Goal: Information Seeking & Learning: Understand process/instructions

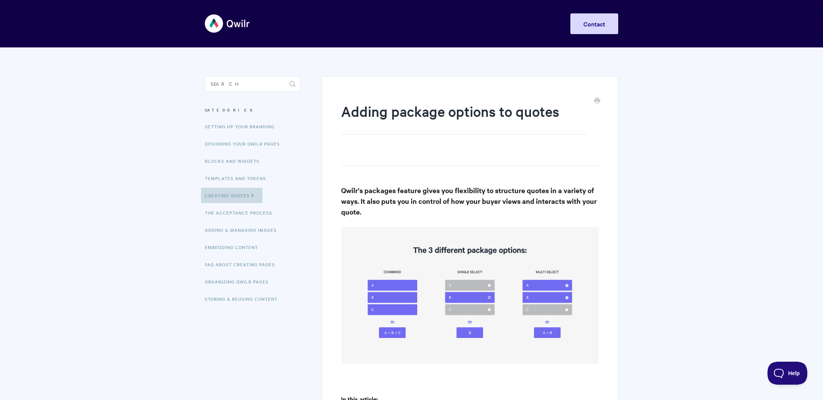
click at [224, 195] on link "Creating Quotes" at bounding box center [232, 195] width 62 height 15
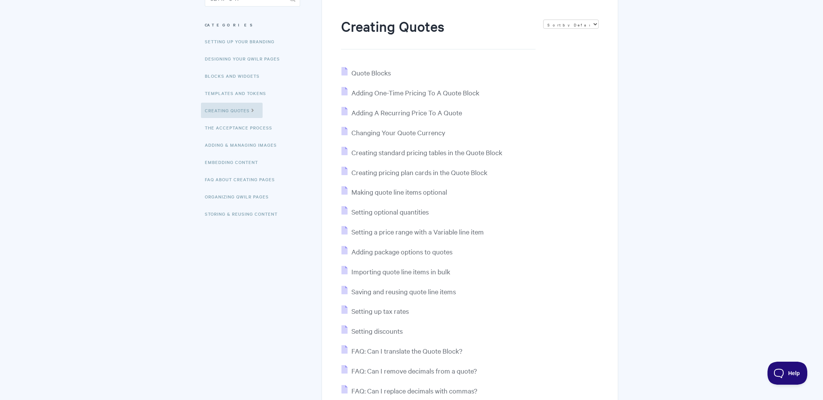
scroll to position [85, 0]
click at [383, 72] on span "Quote Blocks" at bounding box center [370, 73] width 39 height 9
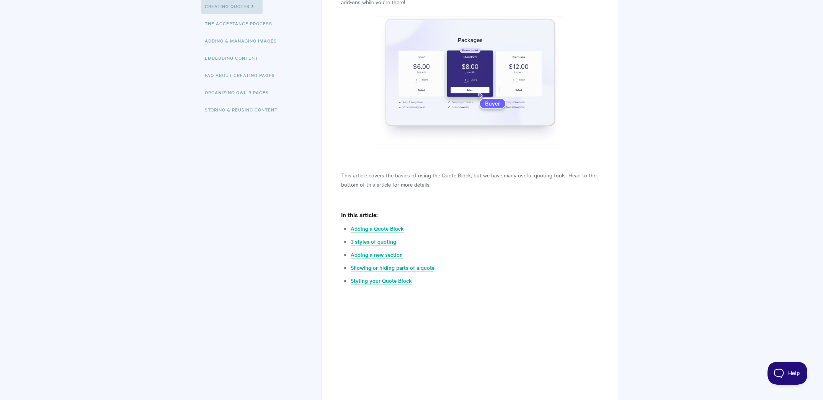
scroll to position [191, 0]
click at [373, 241] on link "3 styles of quoting" at bounding box center [374, 240] width 46 height 8
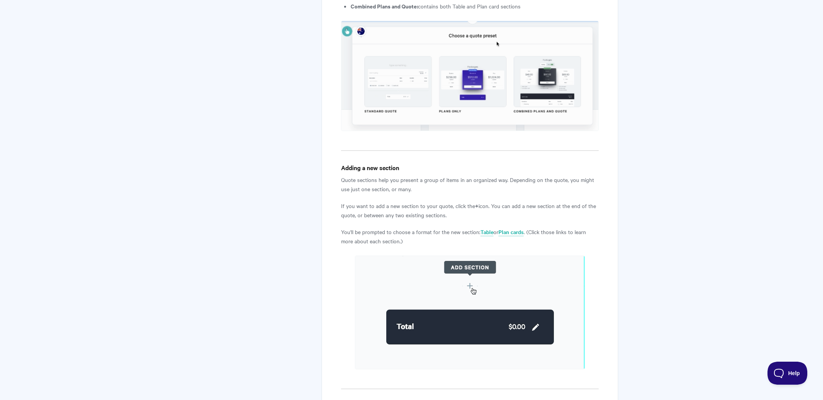
scroll to position [1035, 0]
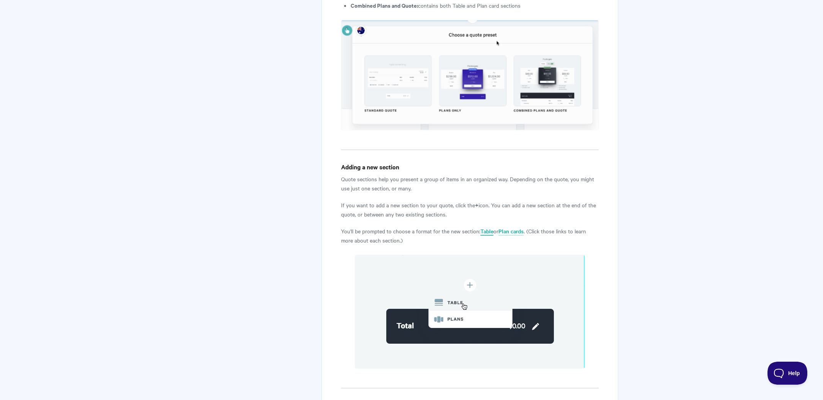
click at [486, 231] on link "Table" at bounding box center [486, 231] width 13 height 8
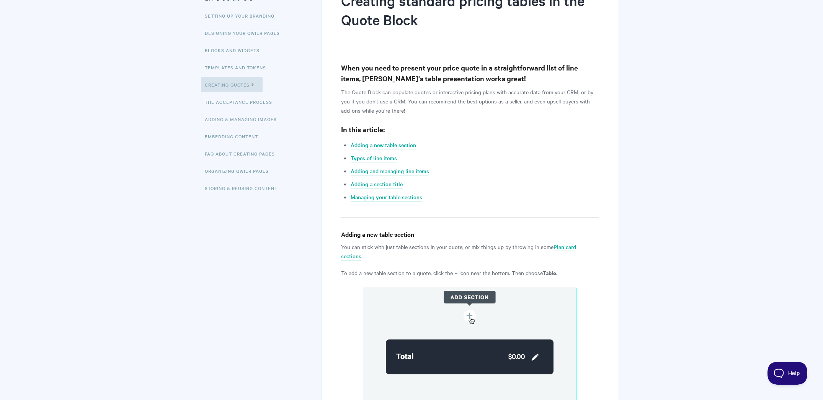
scroll to position [111, 0]
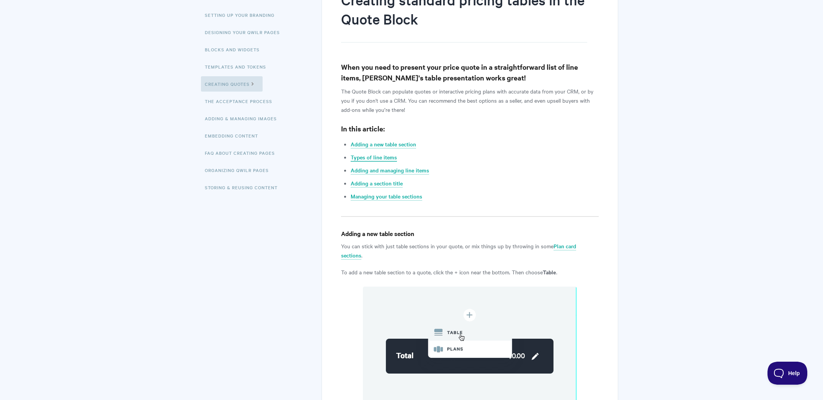
click at [372, 158] on link "Types of line items" at bounding box center [374, 157] width 46 height 8
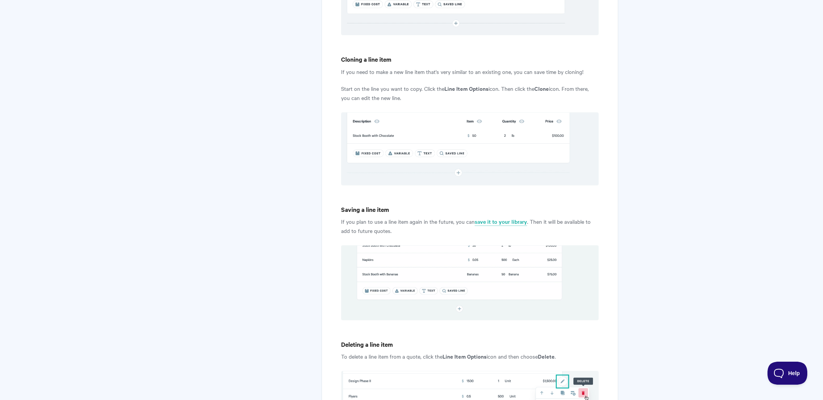
scroll to position [1443, 0]
